Goal: Communication & Community: Participate in discussion

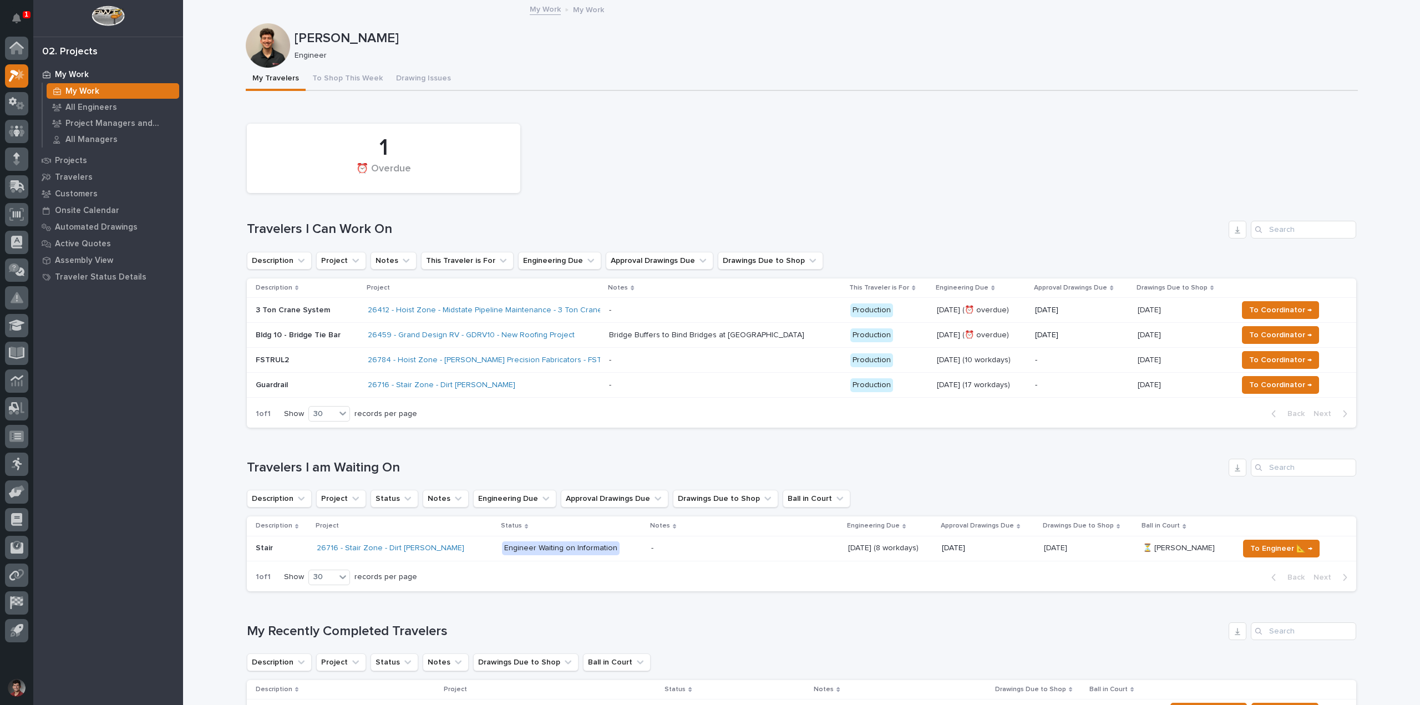
click at [643, 199] on div "1 ⏰ Overdue Travelers I Can Work On Description Project Notes This Traveler is …" at bounding box center [801, 273] width 1109 height 310
click at [351, 336] on p "Bldg 10 - Bridge Tie Bar" at bounding box center [307, 335] width 103 height 9
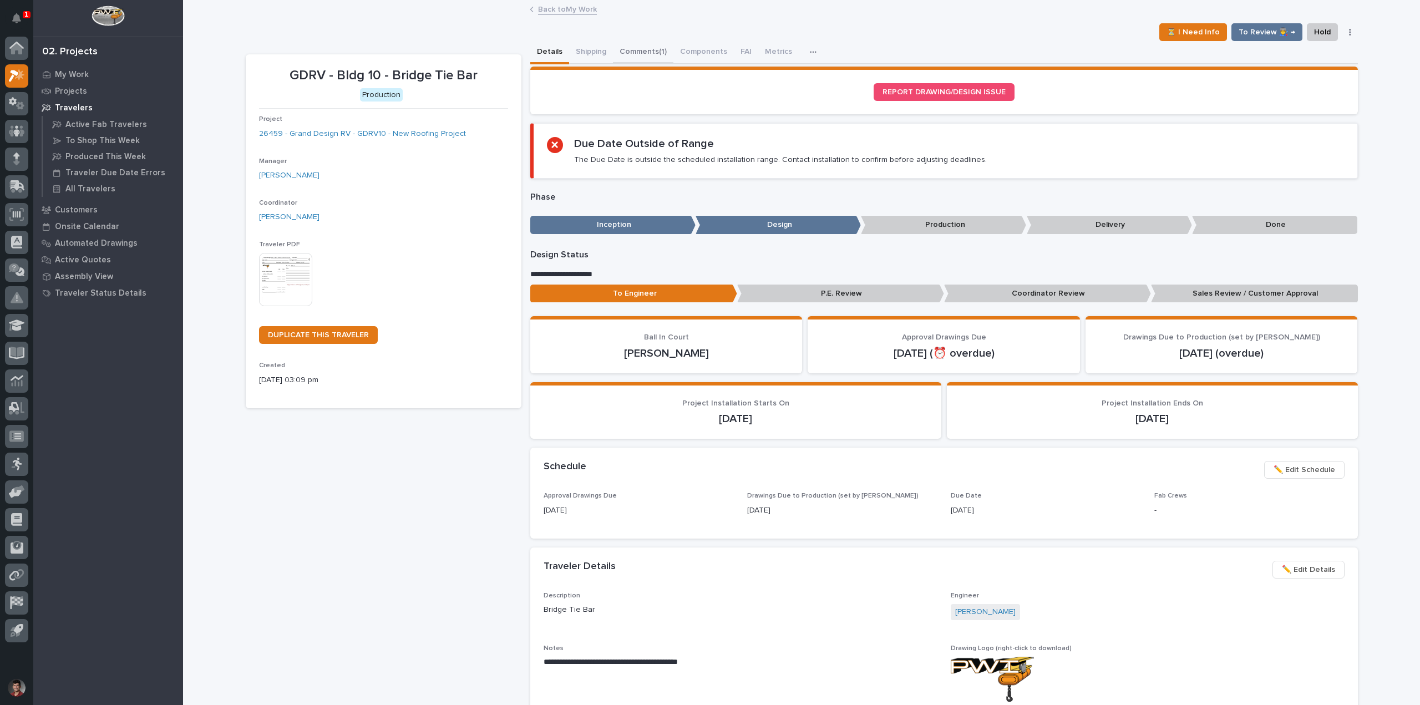
click at [620, 52] on button "Comments (1)" at bounding box center [643, 52] width 60 height 23
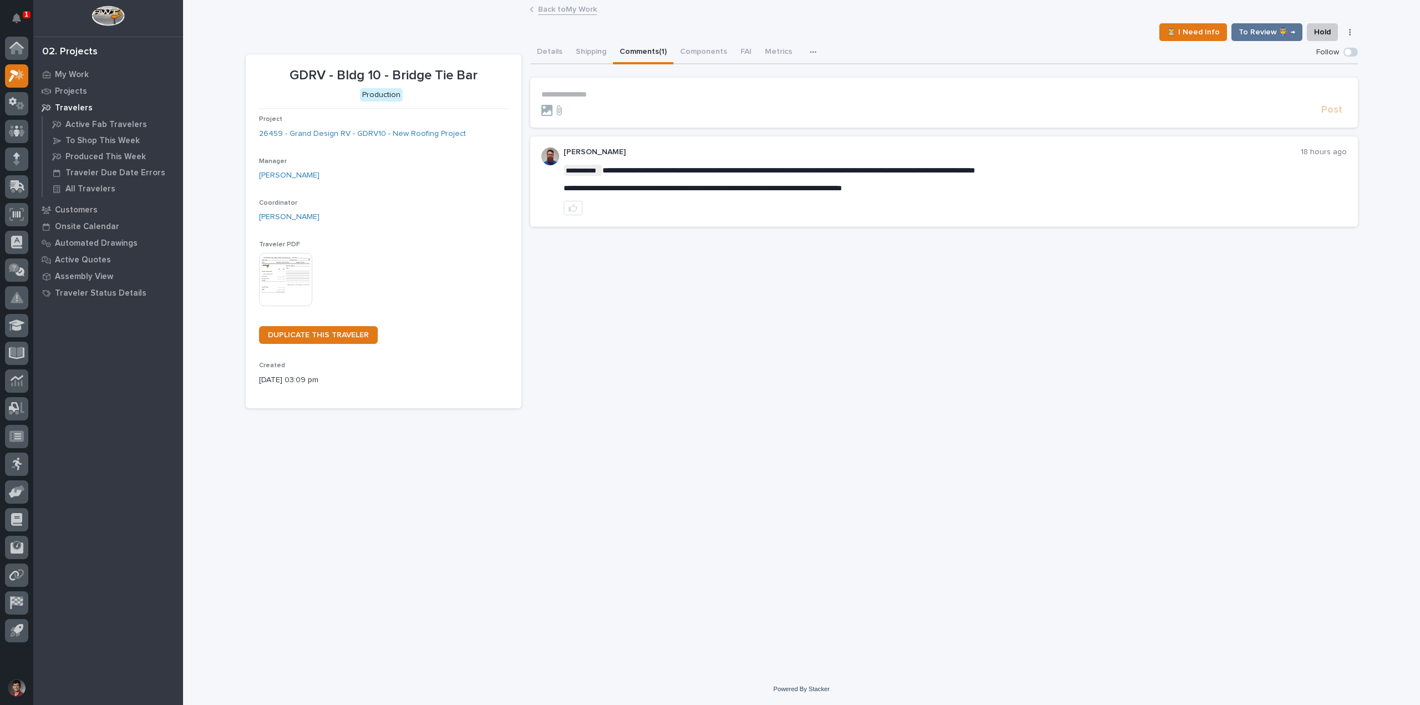
click at [545, 84] on section "**********" at bounding box center [943, 103] width 827 height 50
click at [550, 90] on p "**********" at bounding box center [943, 94] width 805 height 9
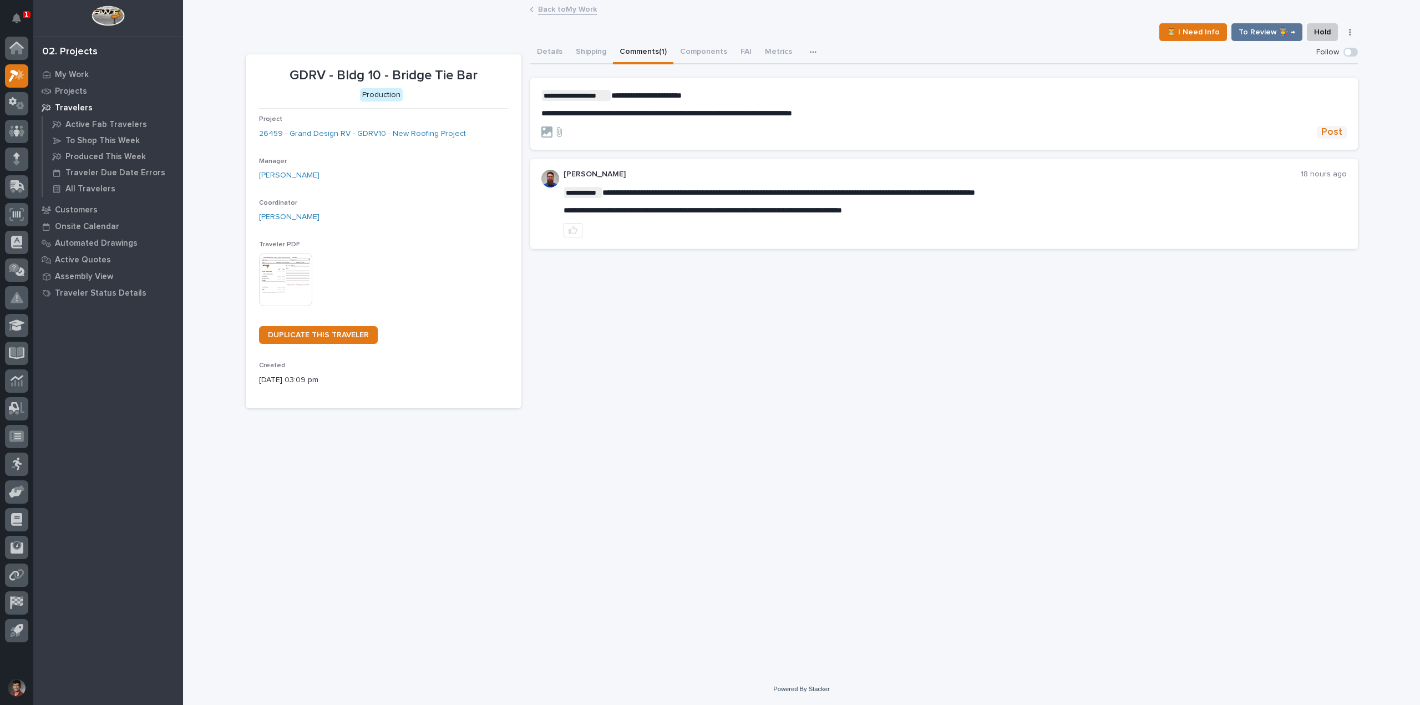
click at [1334, 132] on span "Post" at bounding box center [1331, 132] width 21 height 13
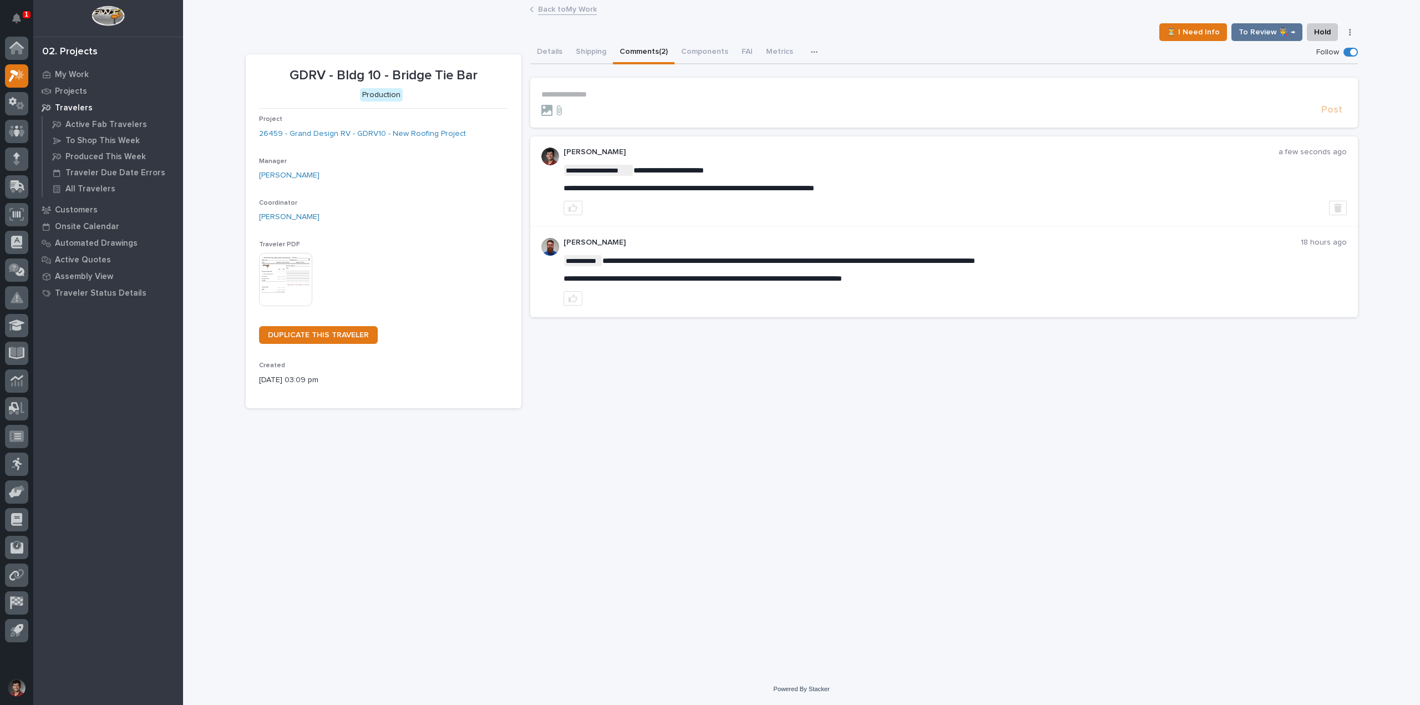
click at [577, 8] on link "Back to My Work" at bounding box center [567, 8] width 59 height 13
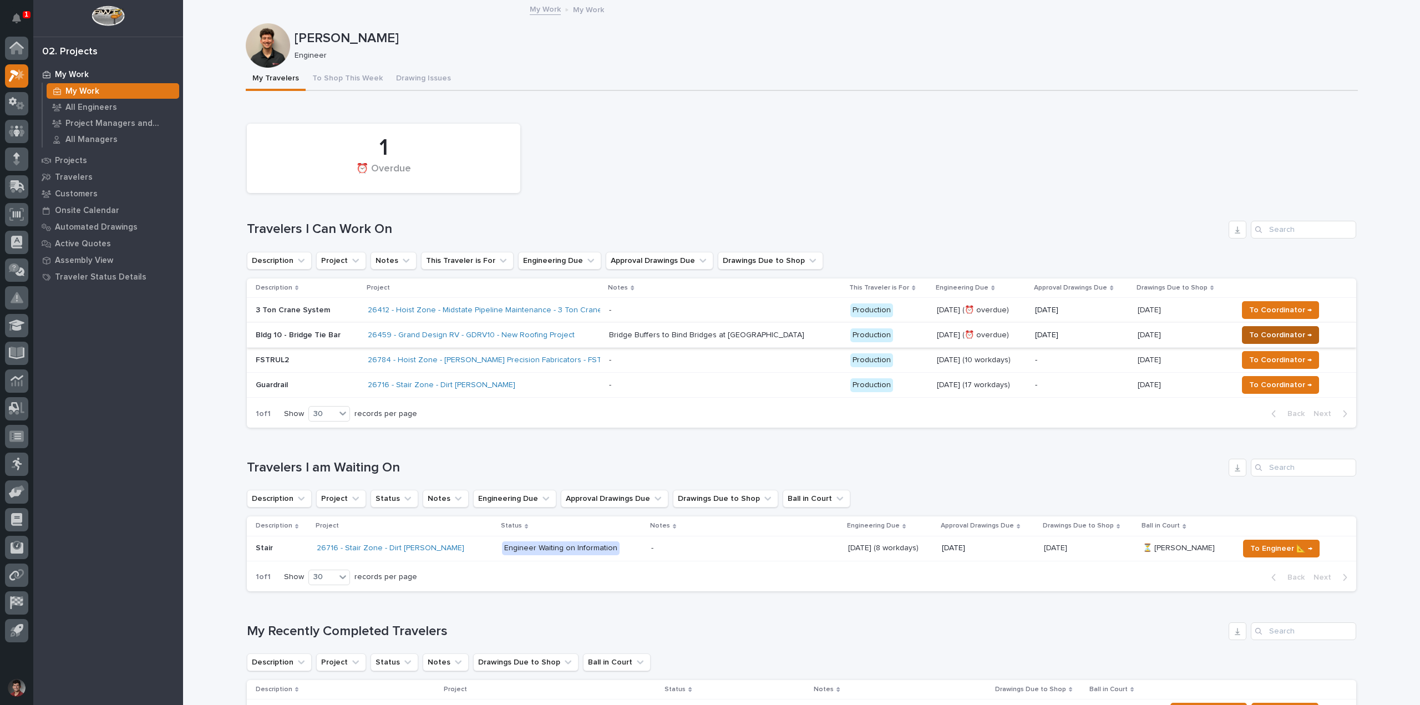
click at [1261, 331] on span "To Coordinator →" at bounding box center [1280, 334] width 63 height 13
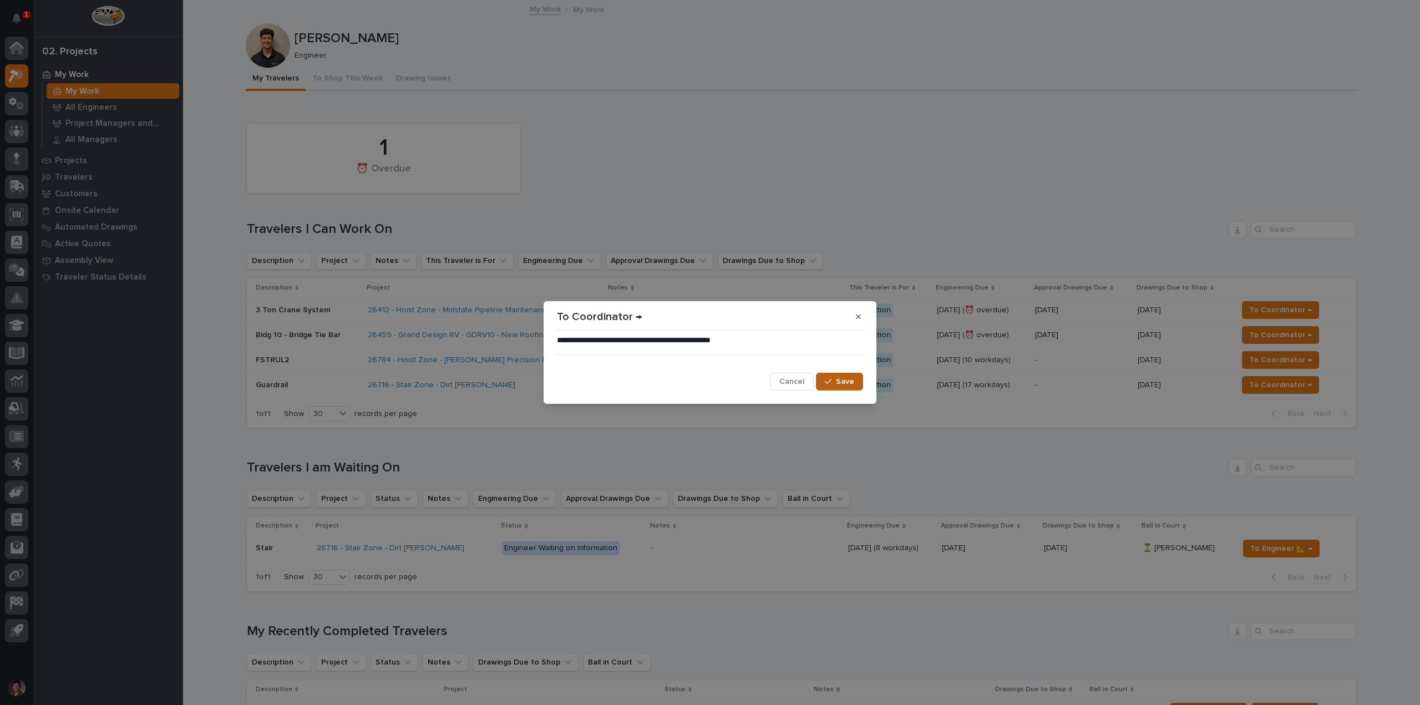
click at [854, 378] on span "Save" at bounding box center [845, 382] width 18 height 10
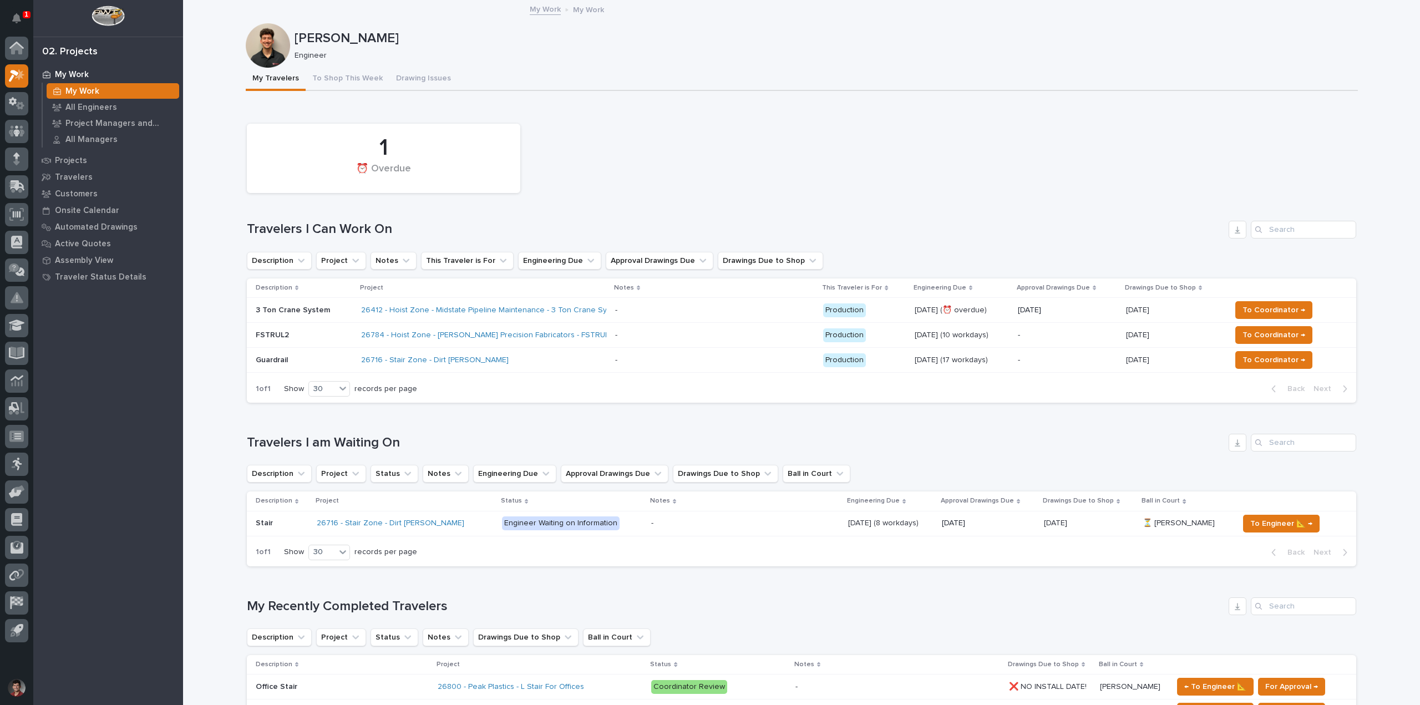
click at [582, 149] on div "1 ⏰ Overdue" at bounding box center [801, 158] width 1120 height 80
drag, startPoint x: 17, startPoint y: 18, endPoint x: 141, endPoint y: 26, distance: 124.5
click at [17, 18] on icon "Notifications" at bounding box center [16, 18] width 9 height 10
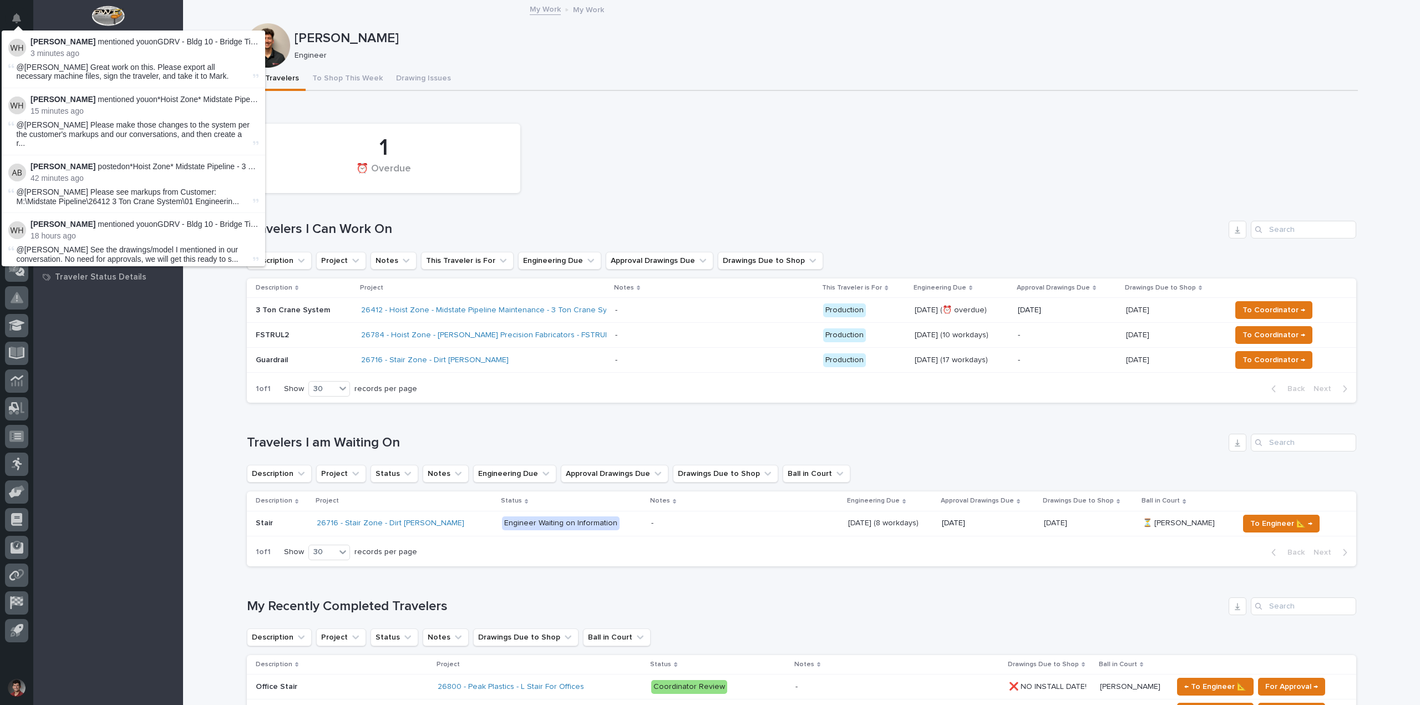
click at [160, 65] on span "@Nate Rulli Great work on this. Please export all necessary machine files, sign…" at bounding box center [123, 72] width 212 height 18
click at [224, 39] on link "GDRV - Bldg 10 - Bridge Tie Bar" at bounding box center [213, 41] width 111 height 9
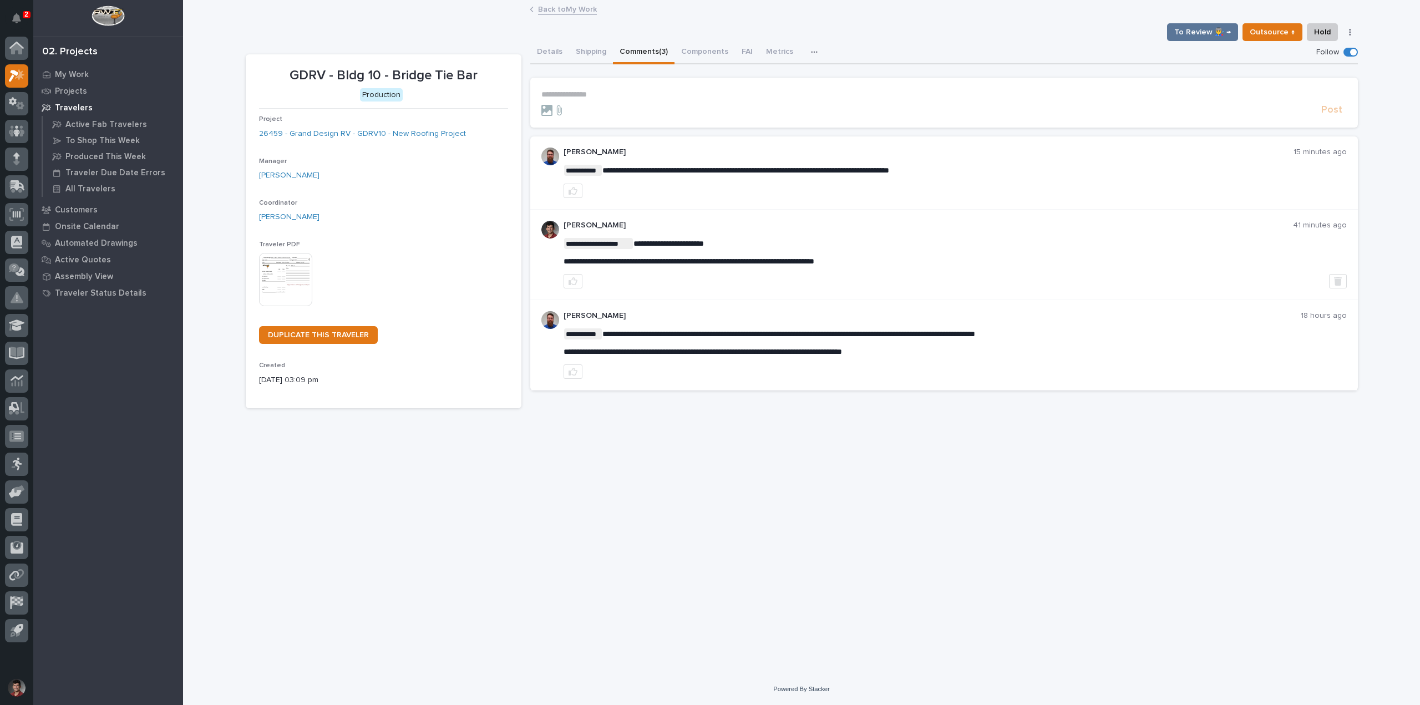
click at [24, 16] on p "2" at bounding box center [26, 15] width 4 height 8
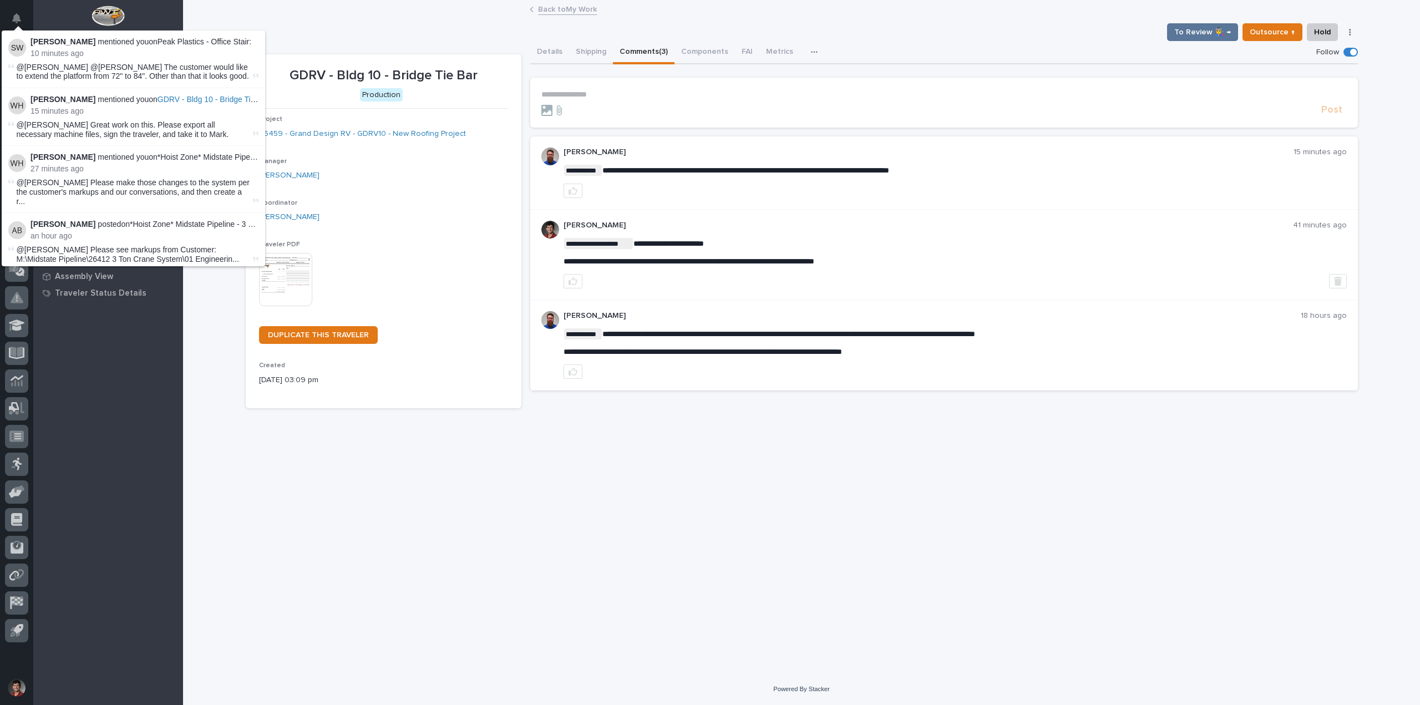
click at [156, 72] on span "@Nate Rulli @Wynne Hochstetler The customer would like to extend the platform f…" at bounding box center [133, 72] width 232 height 18
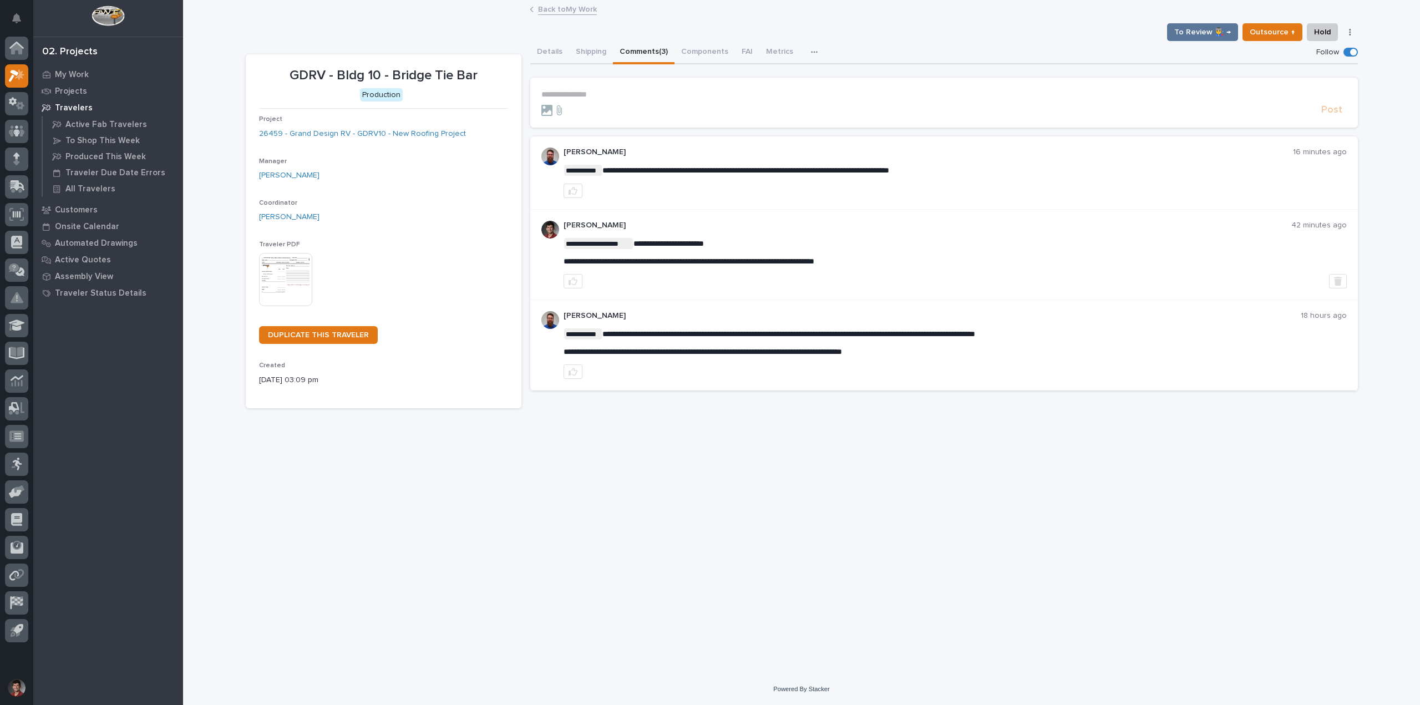
click at [551, 9] on link "Back to My Work" at bounding box center [567, 8] width 59 height 13
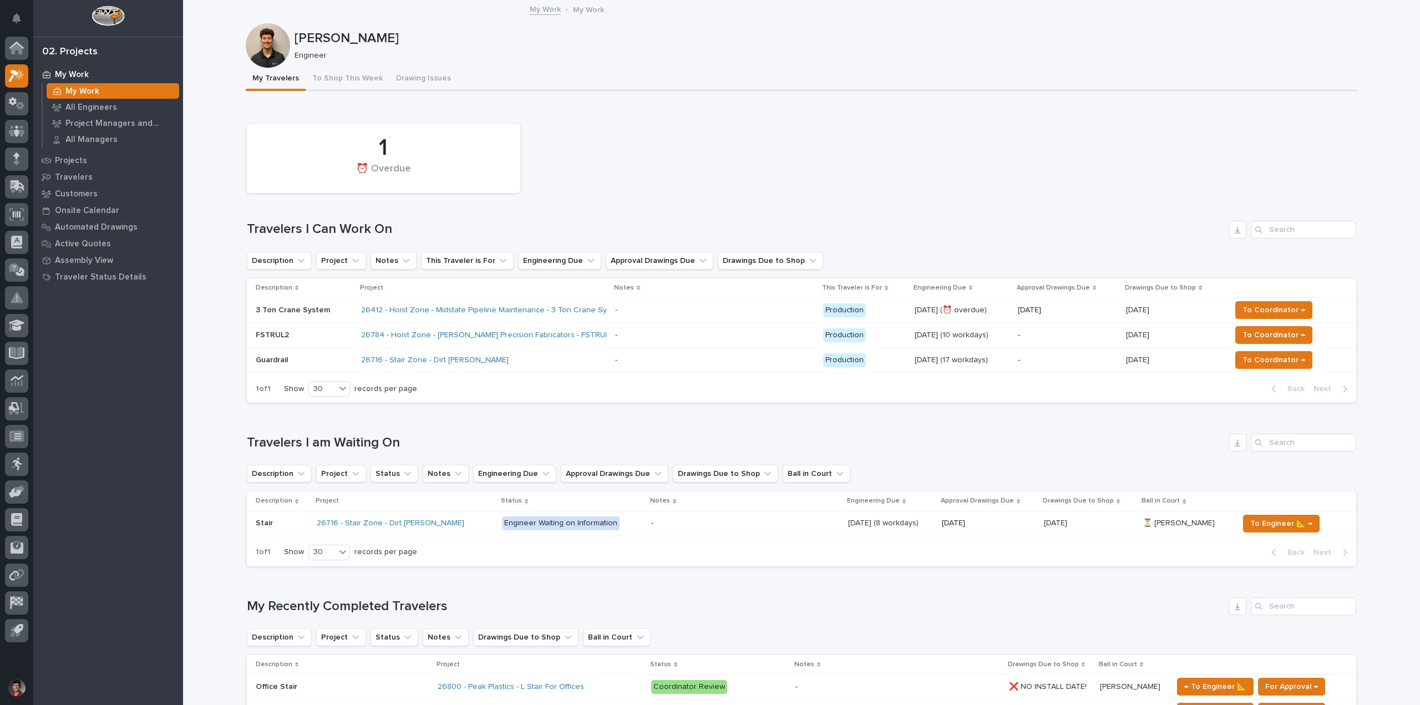
click at [620, 532] on div "Engineer Waiting on Information" at bounding box center [572, 523] width 141 height 23
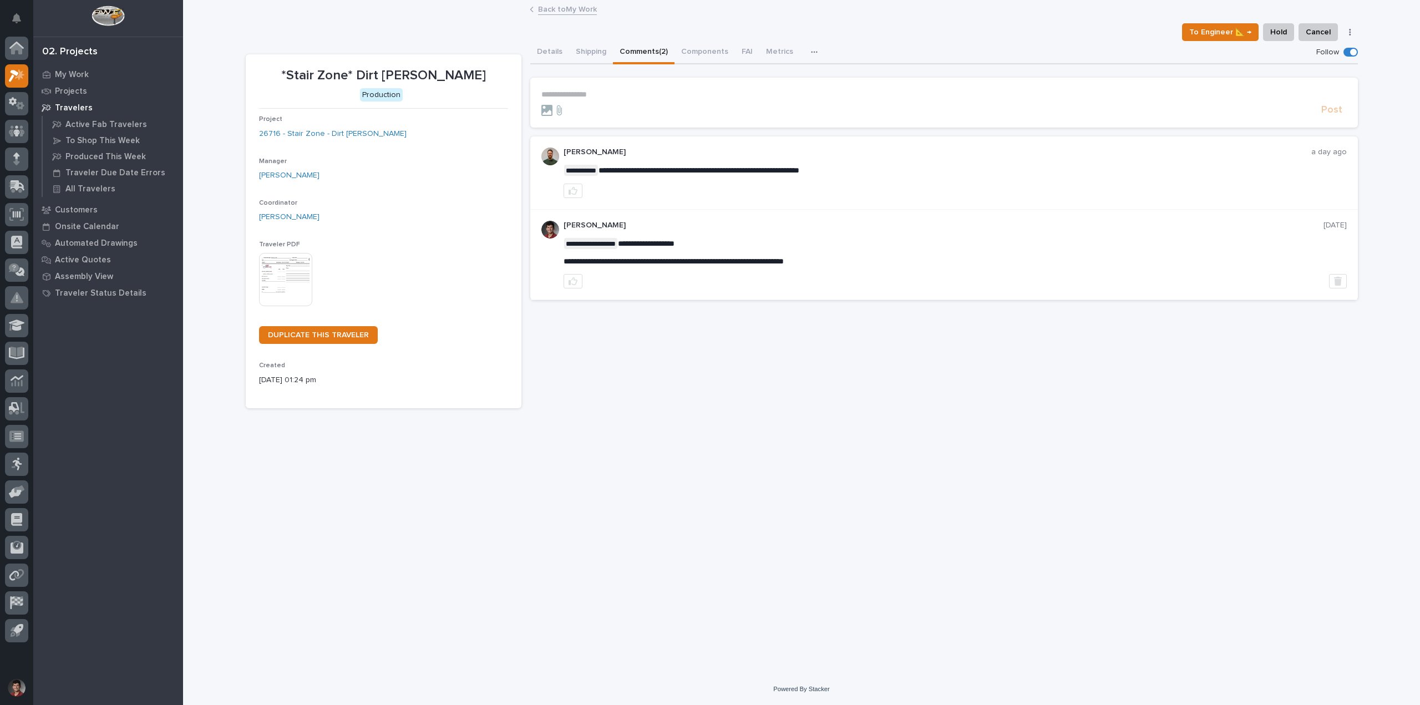
click at [637, 49] on button "Comments (2)" at bounding box center [644, 52] width 62 height 23
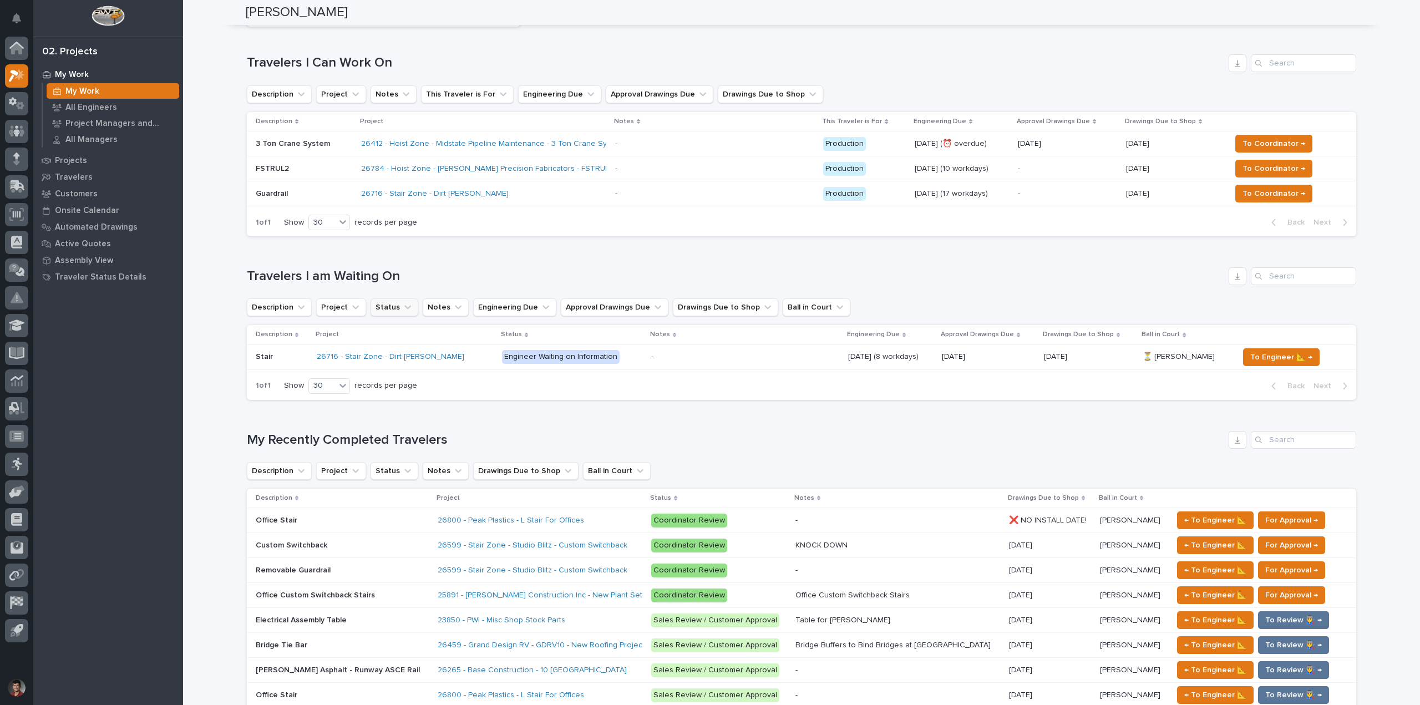
scroll to position [55, 0]
